Goal: Task Accomplishment & Management: Manage account settings

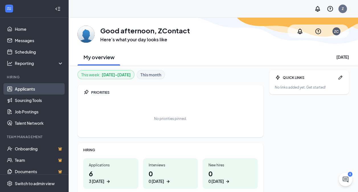
click at [26, 88] on link "Applicants" at bounding box center [39, 88] width 49 height 11
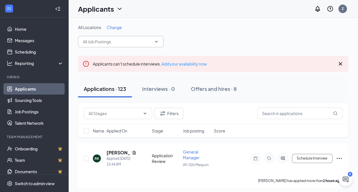
click at [138, 41] on input "text" at bounding box center [117, 41] width 69 height 6
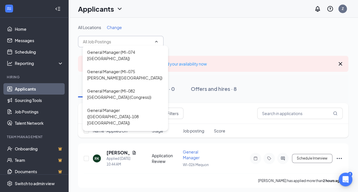
scroll to position [313, 0]
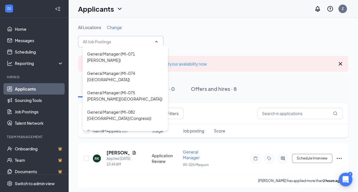
type input "General Manager ([GEOGRAPHIC_DATA]-020 [GEOGRAPHIC_DATA] ([GEOGRAPHIC_DATA]))"
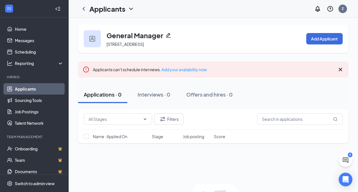
click at [17, 87] on link "Applicants" at bounding box center [39, 88] width 49 height 11
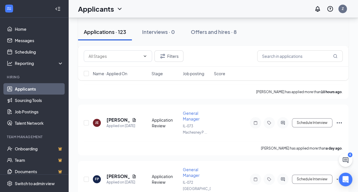
scroll to position [228, 0]
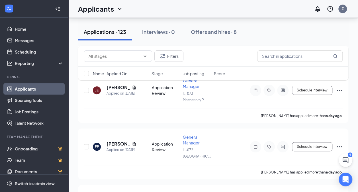
drag, startPoint x: 112, startPoint y: 125, endPoint x: 192, endPoint y: 124, distance: 80.9
drag, startPoint x: 192, startPoint y: 124, endPoint x: 167, endPoint y: 118, distance: 26.2
click at [167, 118] on div "[PERSON_NAME] has applied more than a day ago ." at bounding box center [213, 115] width 259 height 14
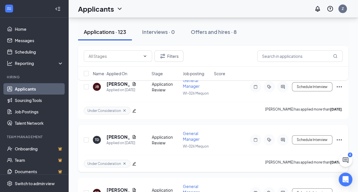
scroll to position [882, 0]
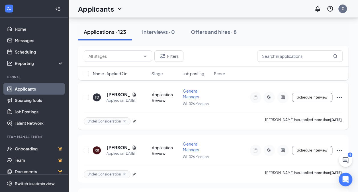
drag, startPoint x: 175, startPoint y: 122, endPoint x: 163, endPoint y: 113, distance: 14.6
click at [163, 113] on div "RK [PERSON_NAME] Applied [DATE] 10:44 AM Application Review General Manager WI-…" at bounding box center [213, 139] width 270 height 1757
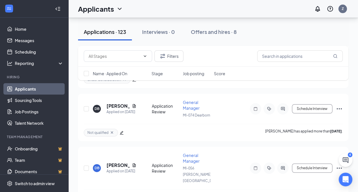
scroll to position [2192, 0]
